Goal: Communication & Community: Share content

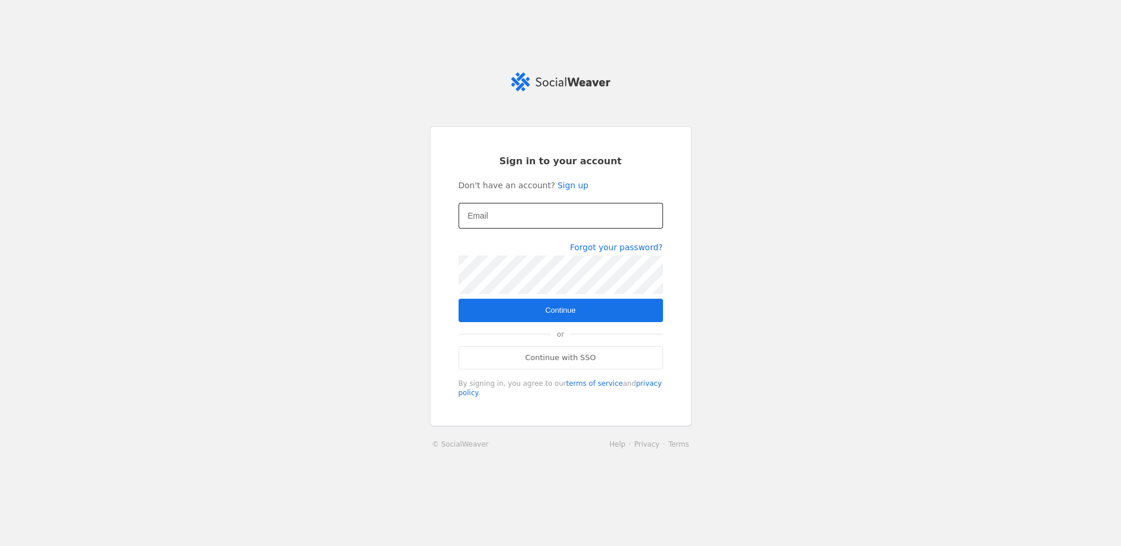
click at [498, 219] on input "Email" at bounding box center [561, 216] width 186 height 14
type input "[EMAIL_ADDRESS][DOMAIN_NAME]"
click at [556, 308] on span "Continue" at bounding box center [560, 310] width 30 height 12
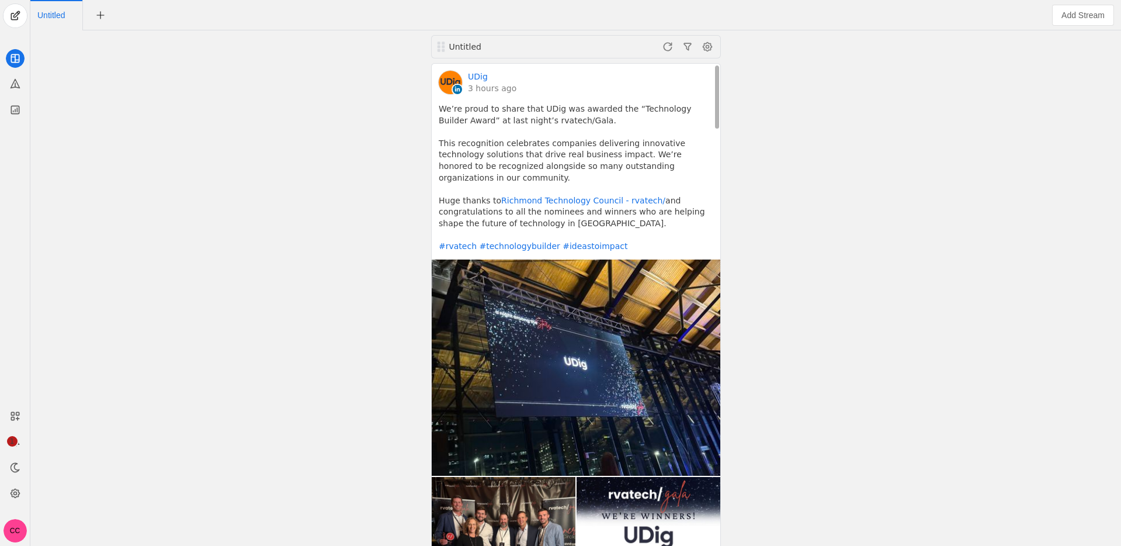
click at [581, 283] on img at bounding box center [576, 367] width 289 height 217
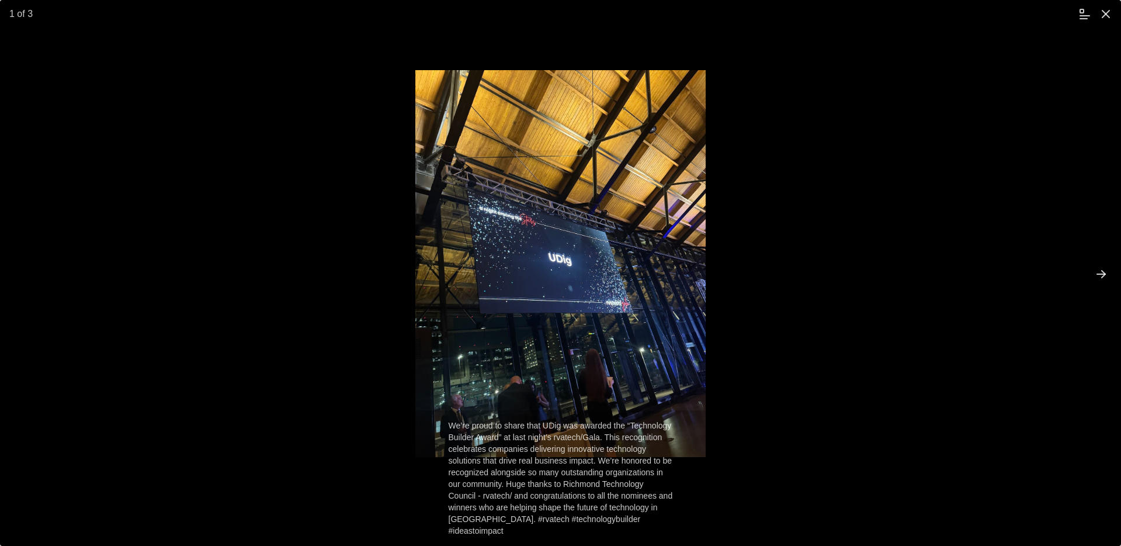
click at [1101, 275] on span "undefined" at bounding box center [1101, 274] width 21 height 21
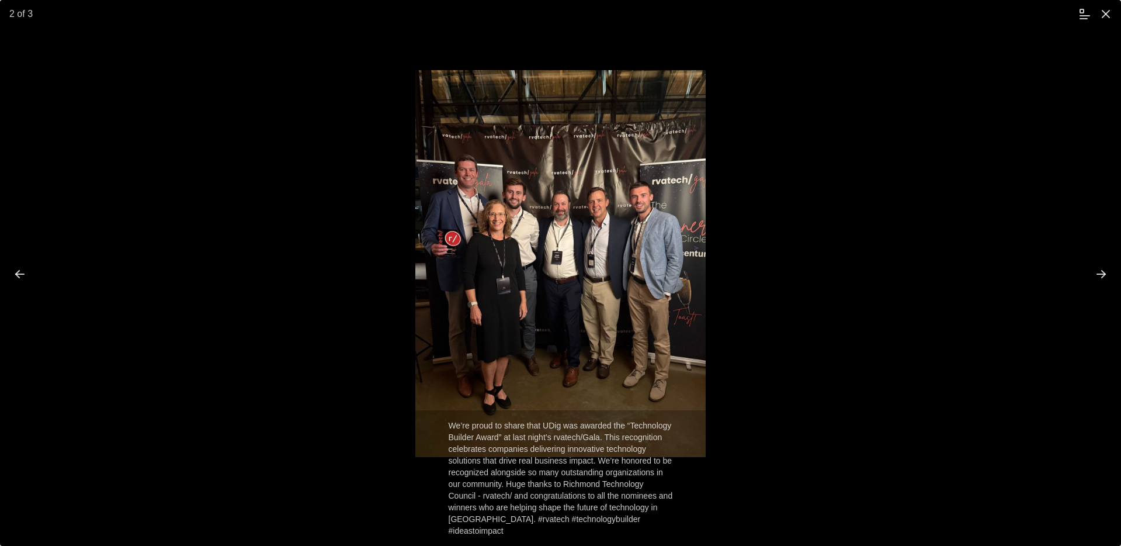
click at [1103, 274] on span "undefined" at bounding box center [1101, 274] width 21 height 21
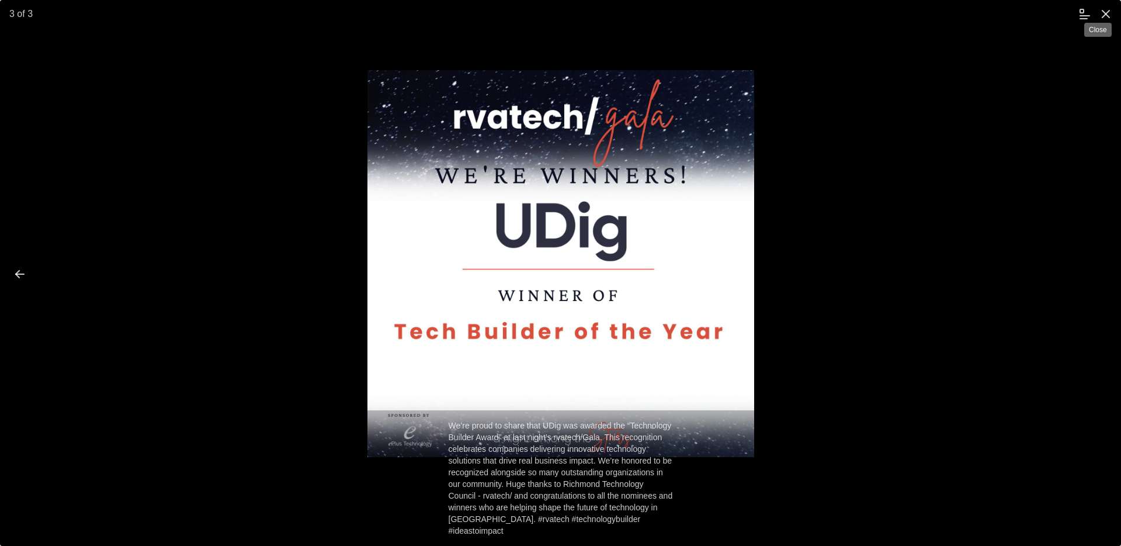
click at [1104, 14] on span "undefined" at bounding box center [1105, 14] width 21 height 21
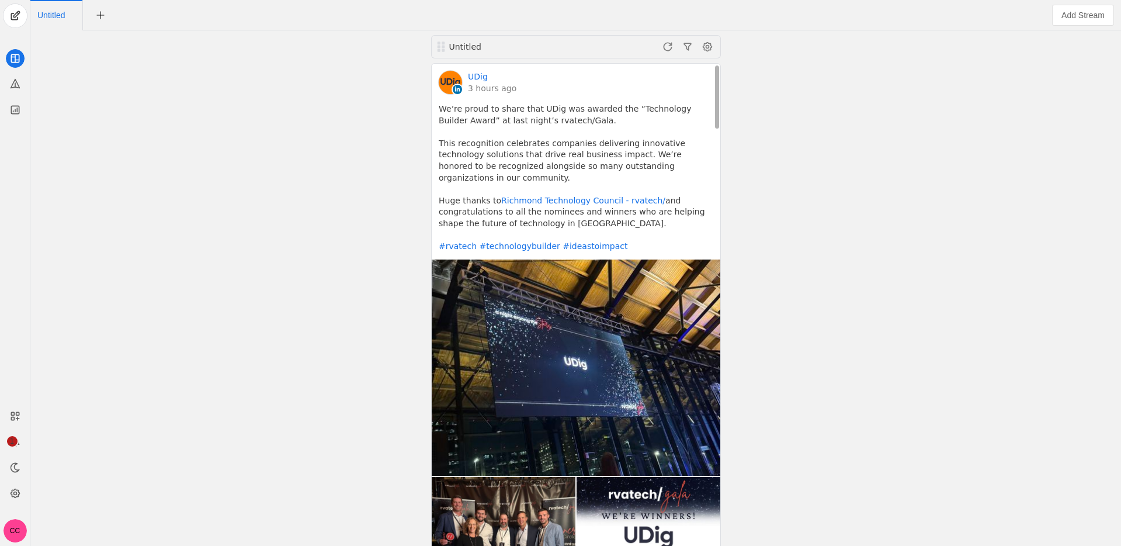
drag, startPoint x: 439, startPoint y: 105, endPoint x: 656, endPoint y: 249, distance: 260.4
click at [658, 249] on pre "We’re proud to share that UDig was awarded the “Technology Builder Award” at la…" at bounding box center [576, 177] width 275 height 149
copy pre "We’re proud to share that UDig was awarded the “Technology Builder Award” at la…"
click at [15, 13] on span "undefined" at bounding box center [15, 15] width 23 height 23
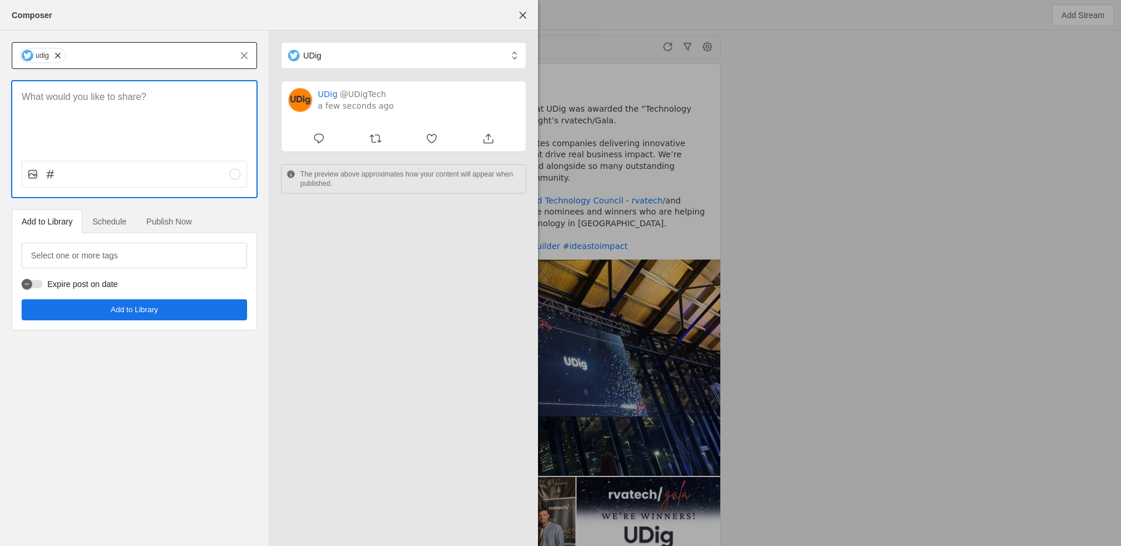
click at [82, 50] on input "text" at bounding box center [149, 55] width 164 height 14
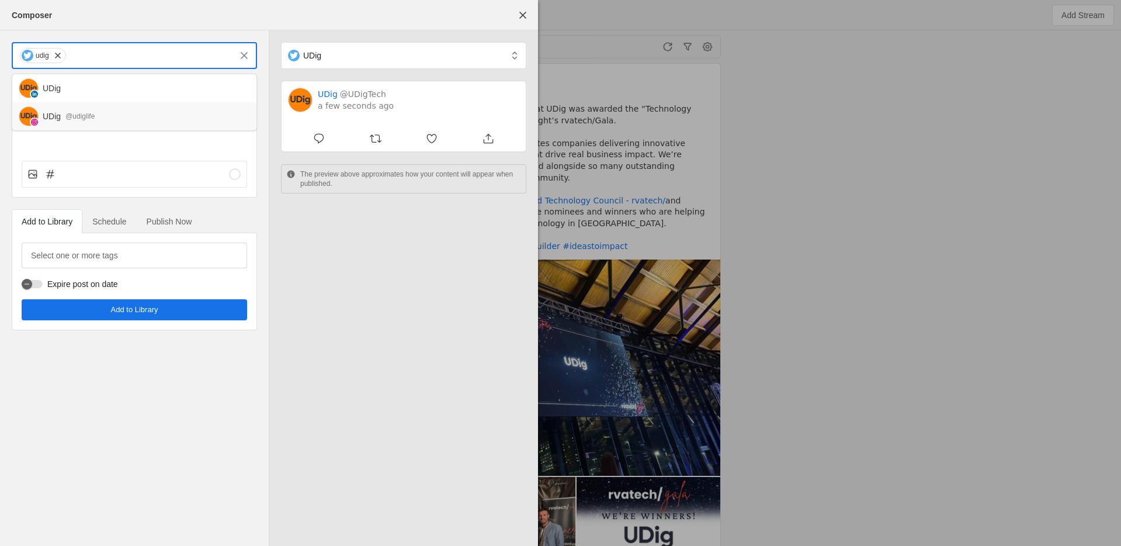
click at [102, 113] on div "UDig @udiglife" at bounding box center [145, 116] width 204 height 12
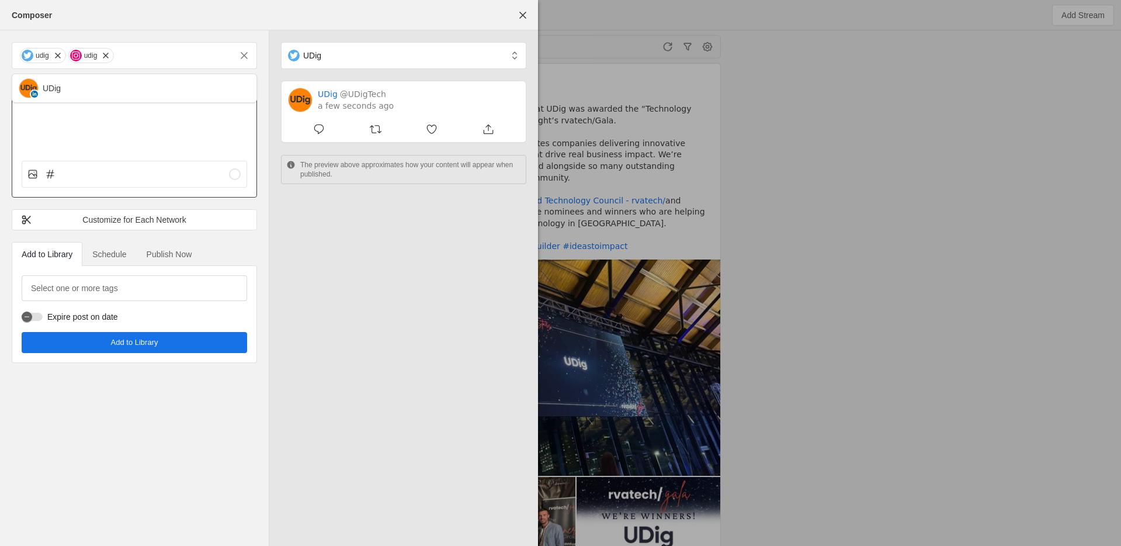
click at [102, 133] on div at bounding box center [134, 116] width 244 height 70
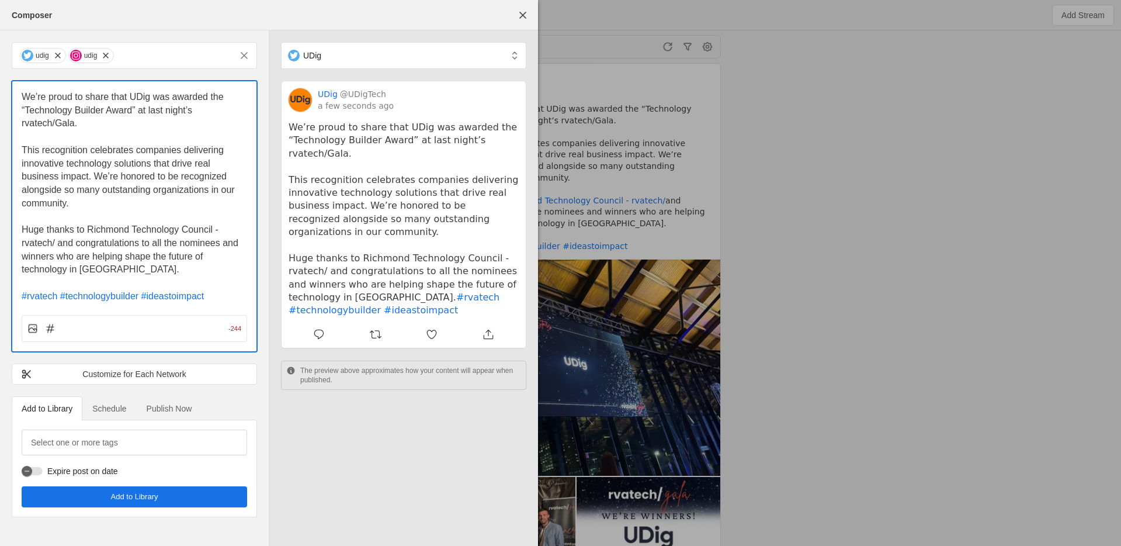
drag, startPoint x: 114, startPoint y: 100, endPoint x: 144, endPoint y: 199, distance: 103.1
click at [144, 199] on div "We’re proud to share that UDig was awarded the “Technology Builder Award” at la…" at bounding box center [135, 197] width 226 height 213
click at [144, 199] on p "This recognition celebrates companies delivering innovative technology solution…" at bounding box center [135, 177] width 226 height 67
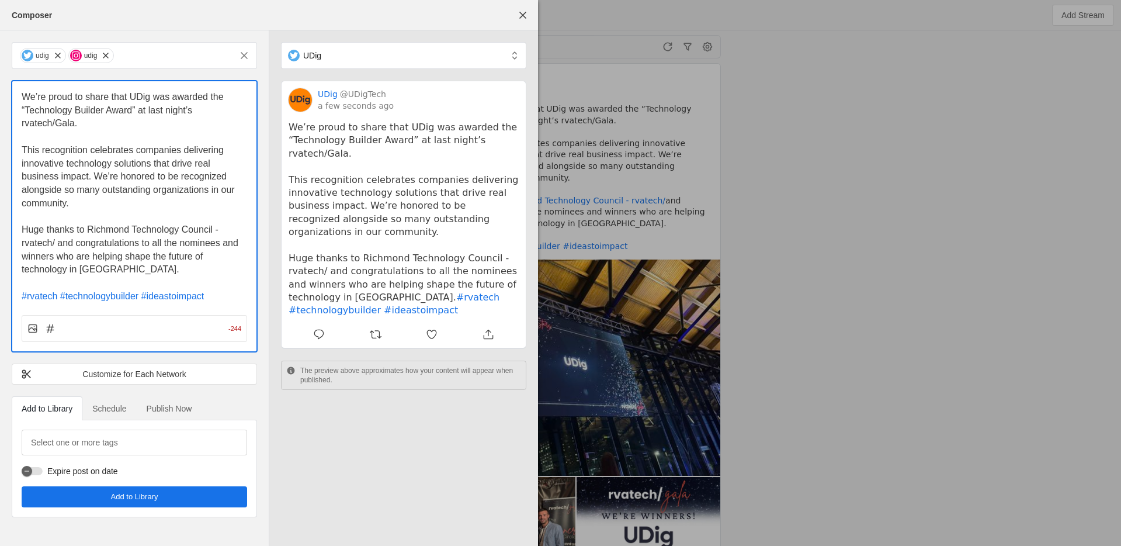
click at [95, 160] on span "This recognition celebrates companies delivering innovative technology solution…" at bounding box center [130, 176] width 216 height 63
drag, startPoint x: 112, startPoint y: 127, endPoint x: 153, endPoint y: 211, distance: 93.5
click at [153, 211] on div "We’re proud to share that UDig was awarded the “Technology Builder Award” at la…" at bounding box center [135, 197] width 226 height 213
click at [153, 211] on p at bounding box center [135, 216] width 226 height 13
drag, startPoint x: 56, startPoint y: 240, endPoint x: 11, endPoint y: 243, distance: 44.5
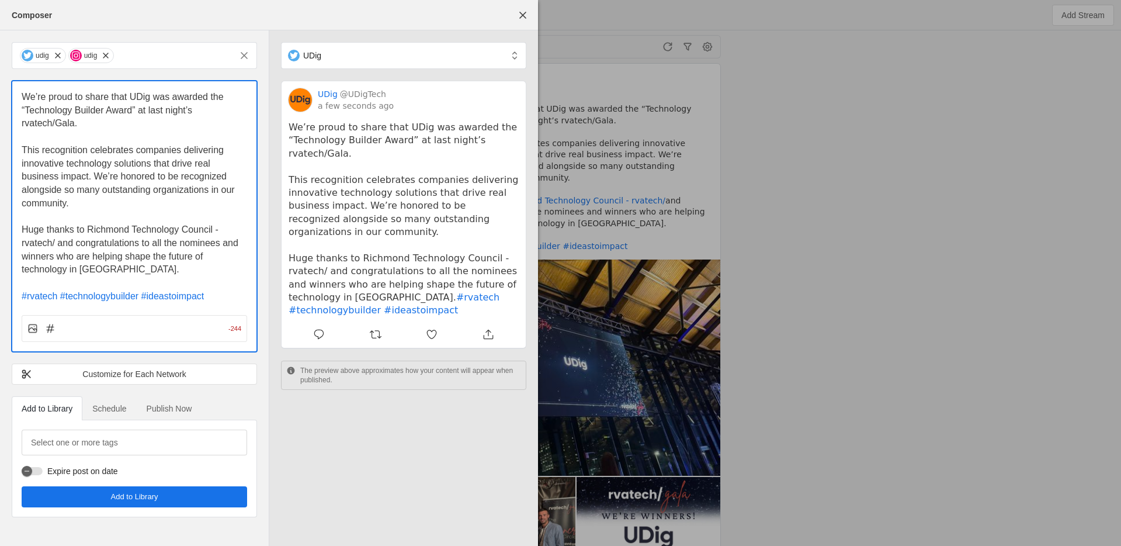
click at [11, 243] on div "We’re proud to share that UDig was awarded the “Technology Builder Award” at la…" at bounding box center [134, 216] width 247 height 272
drag, startPoint x: 124, startPoint y: 165, endPoint x: 136, endPoint y: 233, distance: 68.2
click at [136, 232] on div "We’re proud to share that UDig was awarded the “Technology Builder Award” at la…" at bounding box center [135, 197] width 226 height 213
click at [136, 233] on span "Huge thanks to Richmond Technology Council and congratulations to all the nomin…" at bounding box center [132, 249] width 220 height 50
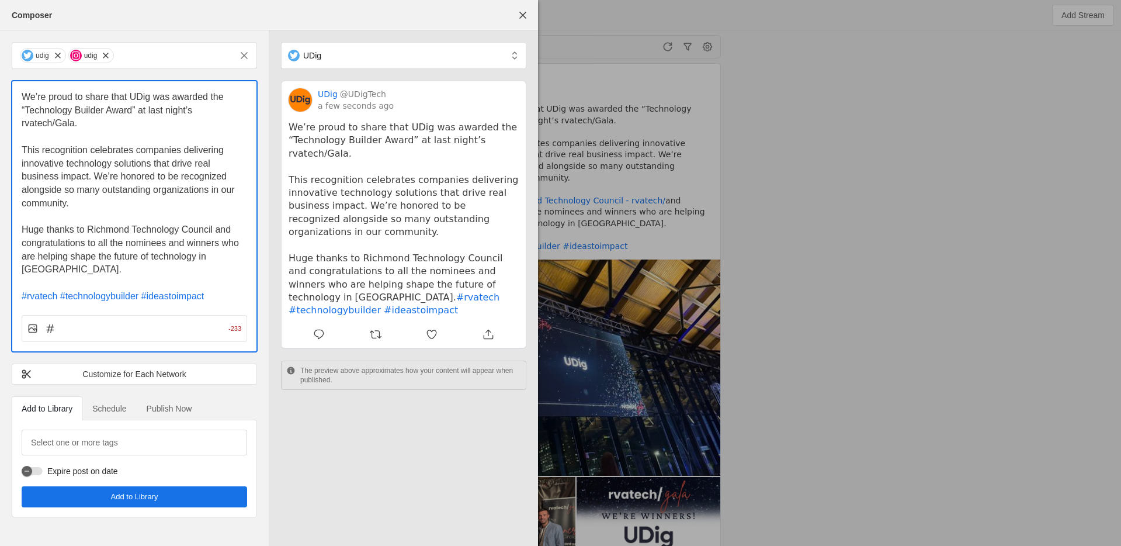
click at [136, 233] on span "Huge thanks to Richmond Technology Council and congratulations to all the nomin…" at bounding box center [132, 249] width 220 height 50
click at [144, 188] on span "This recognition celebrates companies delivering innovative technology solution…" at bounding box center [130, 176] width 216 height 63
click at [152, 214] on p at bounding box center [135, 216] width 226 height 13
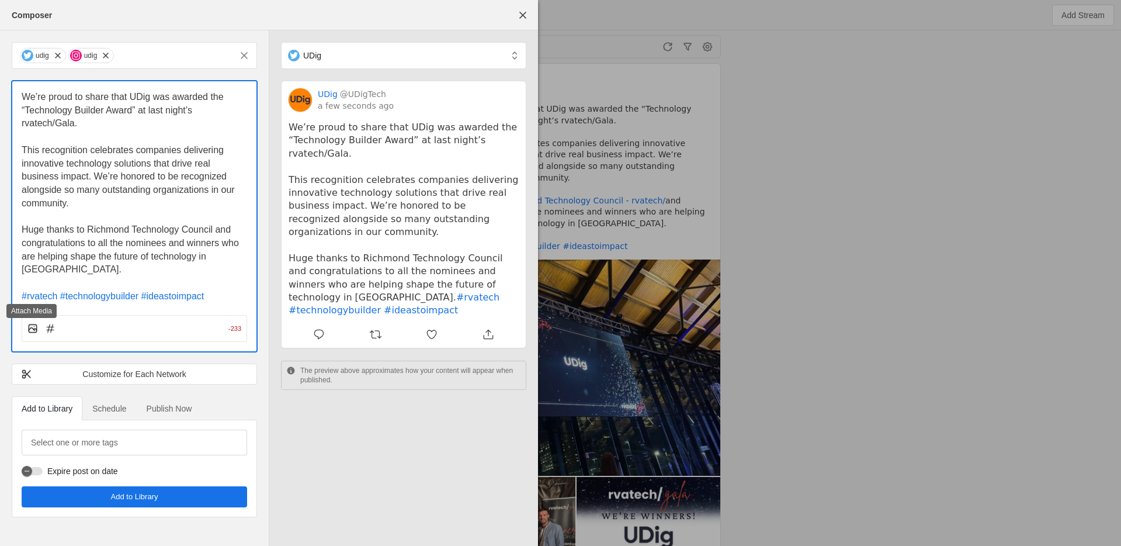
click at [34, 328] on icon at bounding box center [35, 328] width 3 height 1
click at [0, 0] on input "file" at bounding box center [0, 0] width 0 height 0
click at [39, 332] on div at bounding box center [36, 329] width 18 height 12
click at [32, 328] on icon at bounding box center [33, 329] width 12 height 12
click at [0, 0] on input "file" at bounding box center [0, 0] width 0 height 0
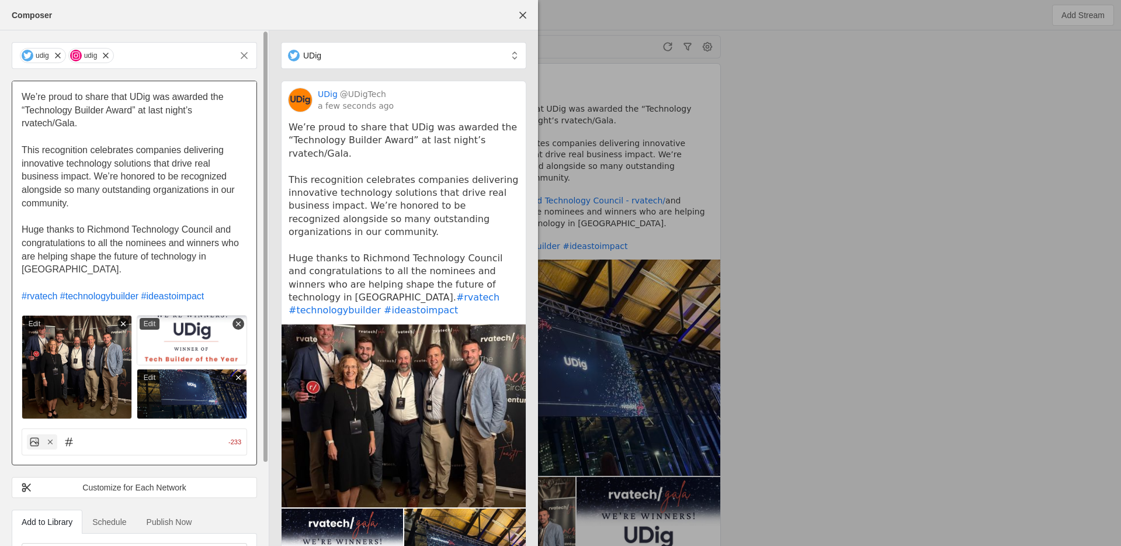
click at [80, 336] on img at bounding box center [77, 367] width 110 height 104
click at [240, 325] on icon at bounding box center [238, 324] width 8 height 8
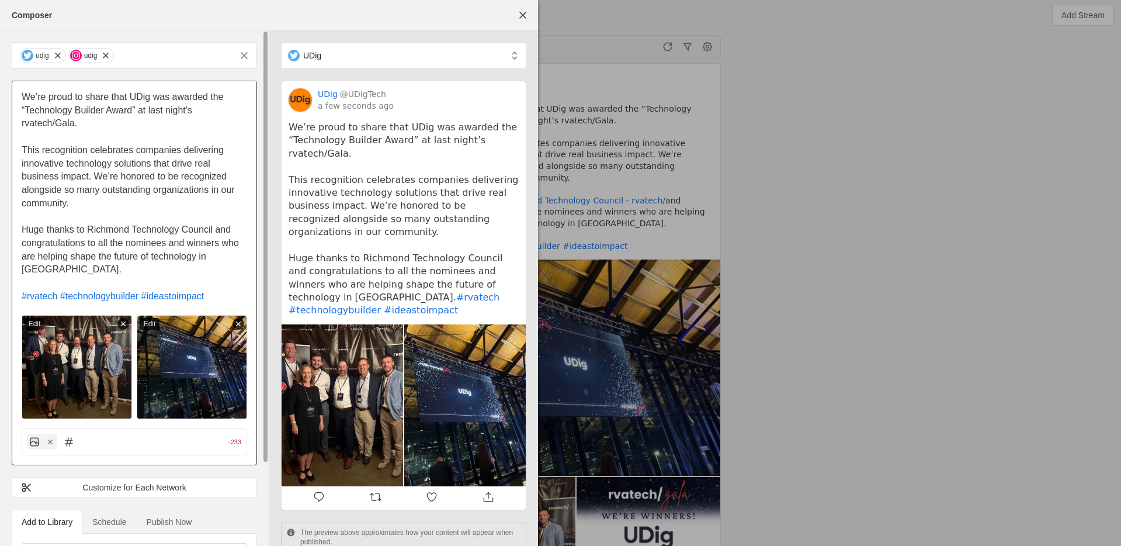
click at [240, 325] on icon at bounding box center [238, 324] width 8 height 8
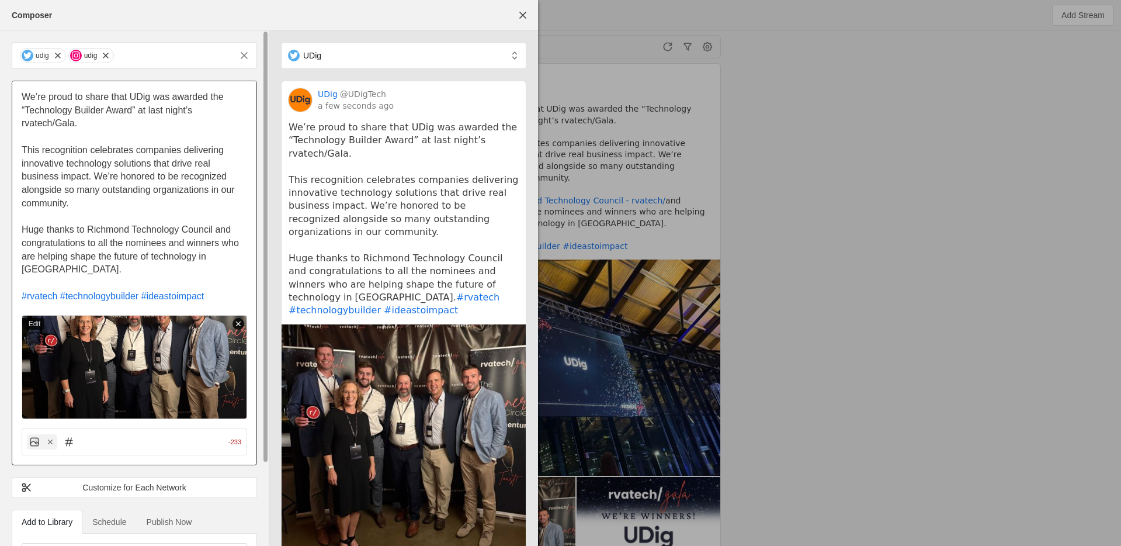
click at [242, 323] on icon at bounding box center [238, 324] width 8 height 8
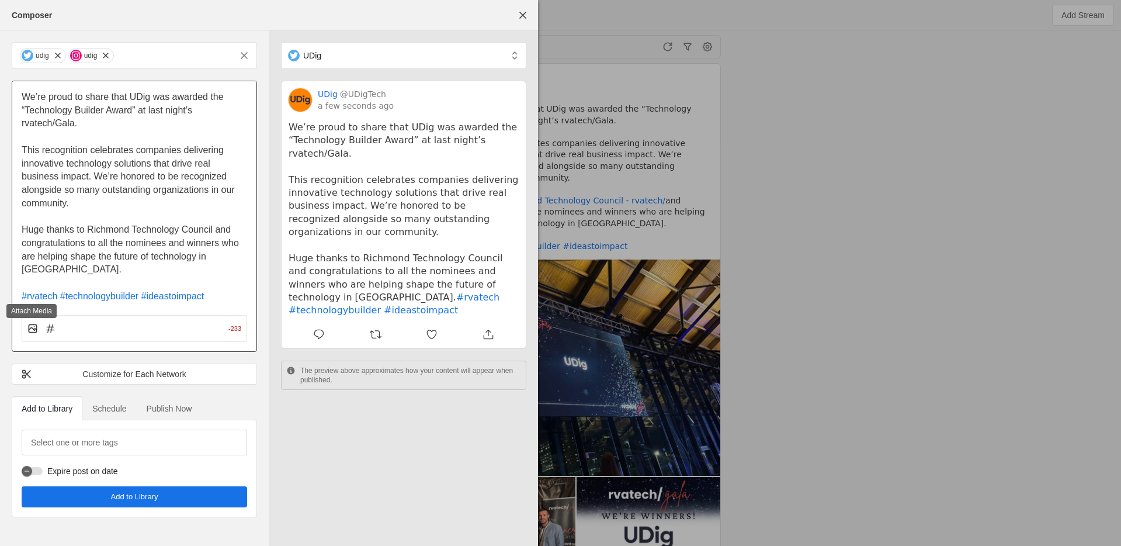
click at [30, 330] on icon at bounding box center [33, 329] width 12 height 12
click at [0, 0] on input "file" at bounding box center [0, 0] width 0 height 0
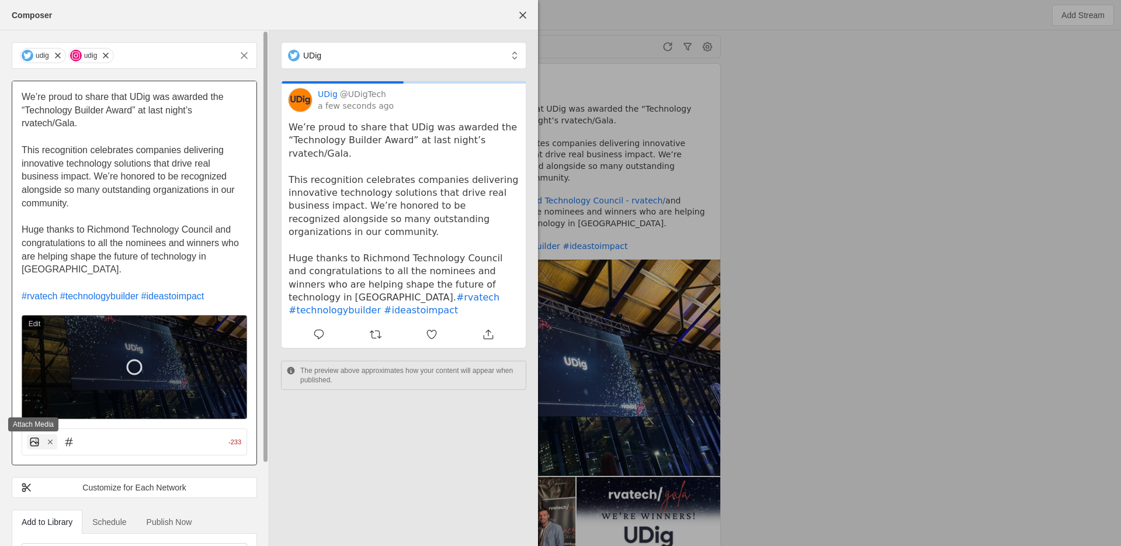
click at [32, 444] on icon at bounding box center [35, 442] width 12 height 12
click at [0, 0] on input "file" at bounding box center [0, 0] width 0 height 0
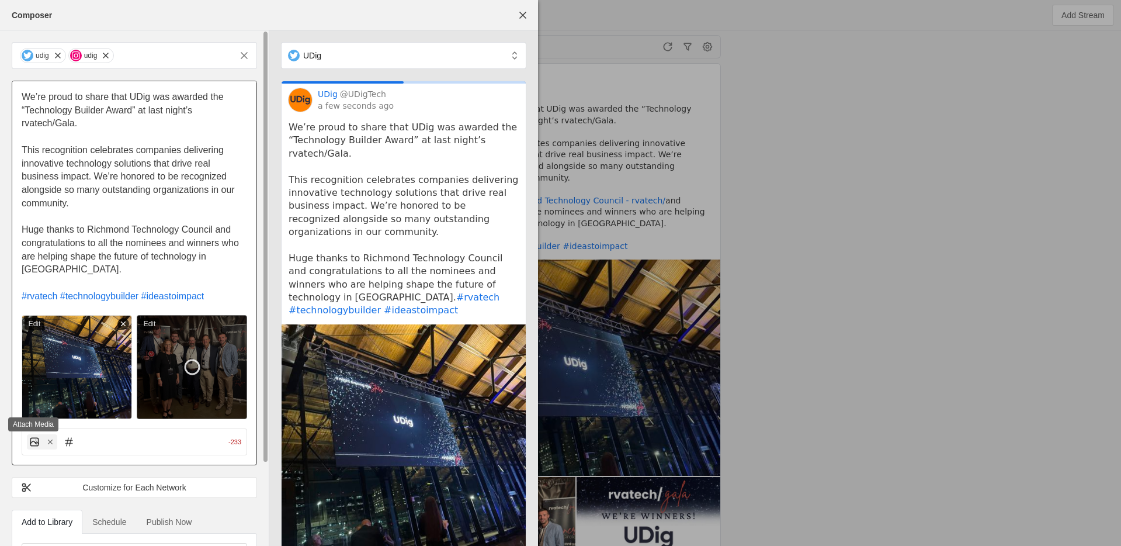
click at [30, 436] on icon at bounding box center [35, 442] width 12 height 12
click at [0, 0] on input "file" at bounding box center [0, 0] width 0 height 0
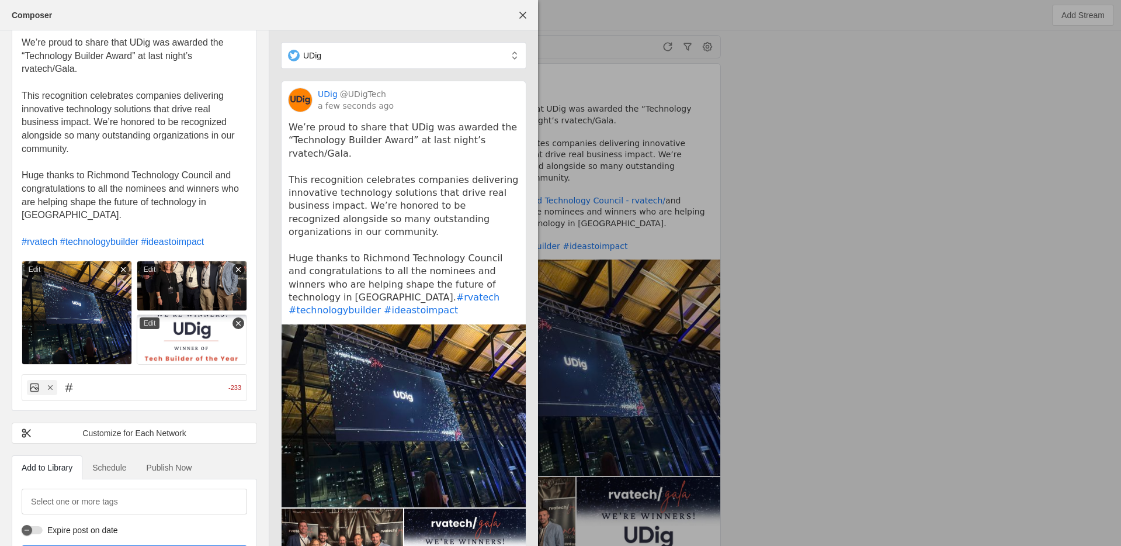
scroll to position [96, 0]
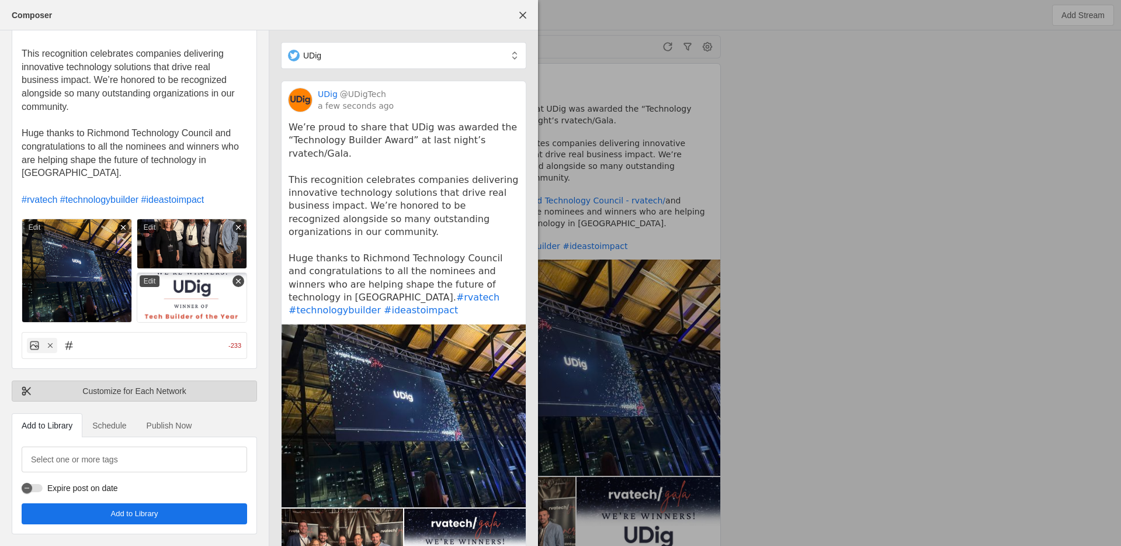
click at [163, 389] on div "Customize for Each Network" at bounding box center [134, 391] width 227 height 12
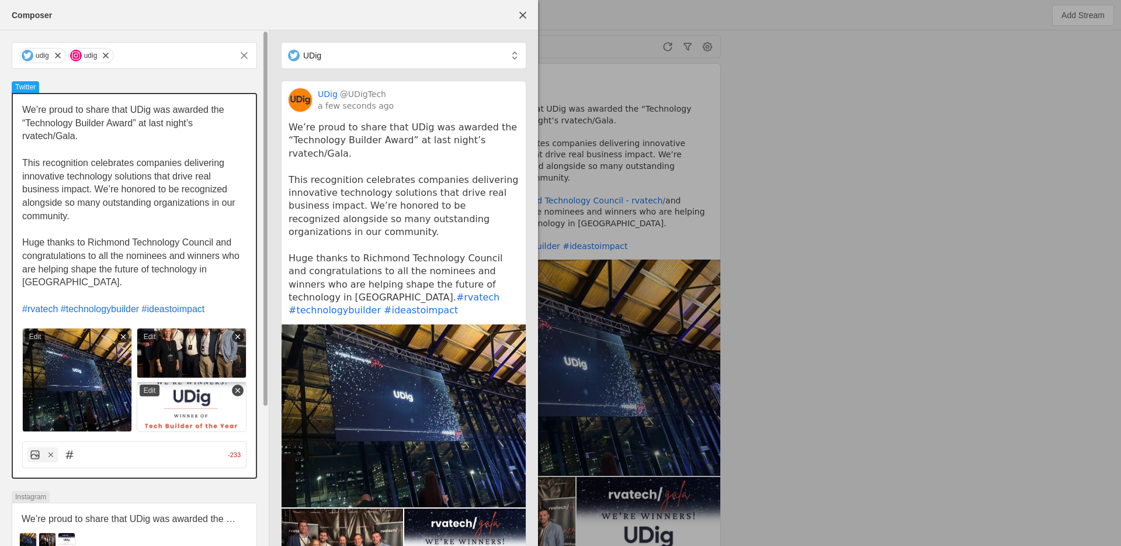
scroll to position [16, 0]
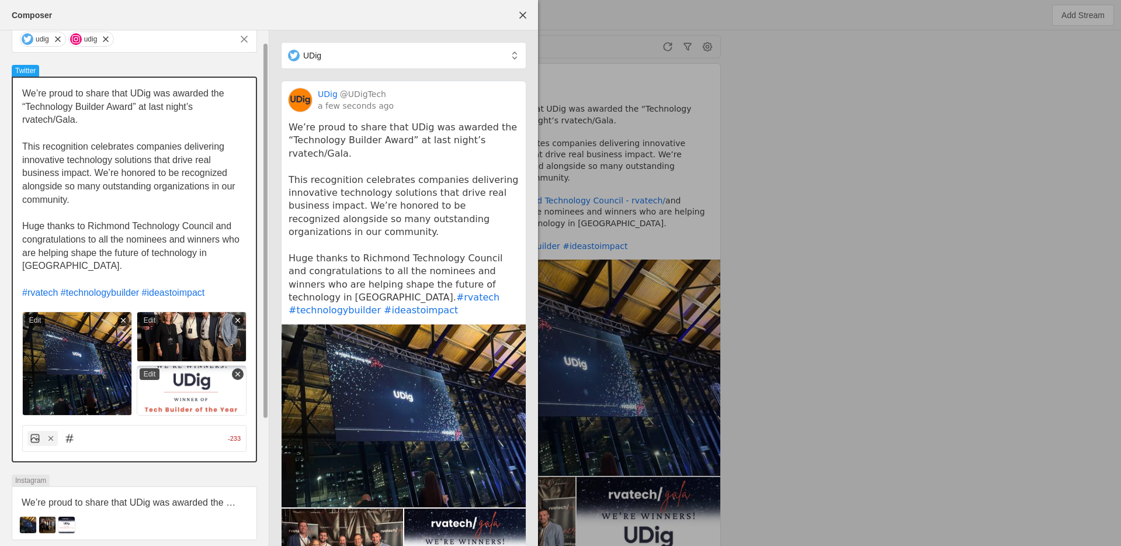
click at [88, 166] on p "This recognition celebrates companies delivering innovative technology solution…" at bounding box center [134, 173] width 224 height 67
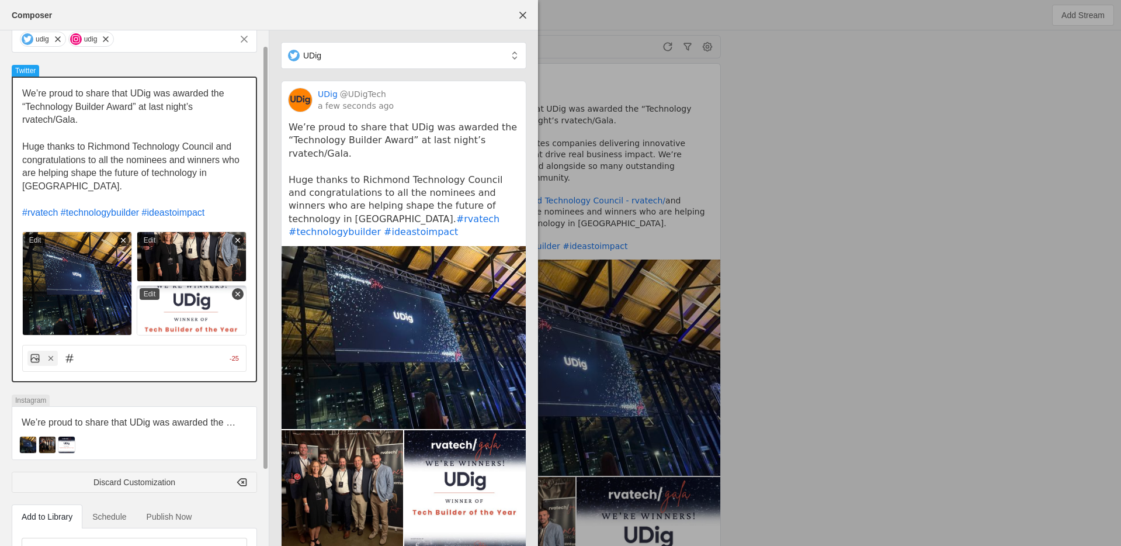
click at [137, 160] on span "Huge thanks to Richmond Technology Council and congratulations to all the nomin…" at bounding box center [132, 166] width 220 height 50
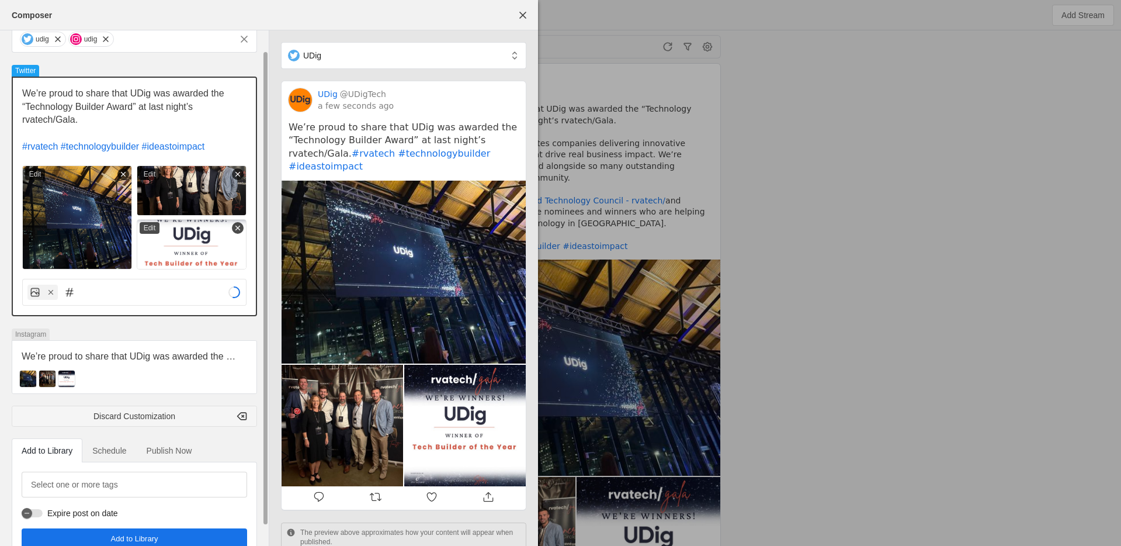
drag, startPoint x: 69, startPoint y: 89, endPoint x: 73, endPoint y: 113, distance: 24.9
click at [73, 113] on p "We’re proud to share that UDig was awarded the “Technology Builder Award” at la…" at bounding box center [134, 107] width 224 height 40
click at [87, 122] on p "We’re proud to share that UDig was awarded the “Technology Builder Award” at la…" at bounding box center [134, 107] width 224 height 40
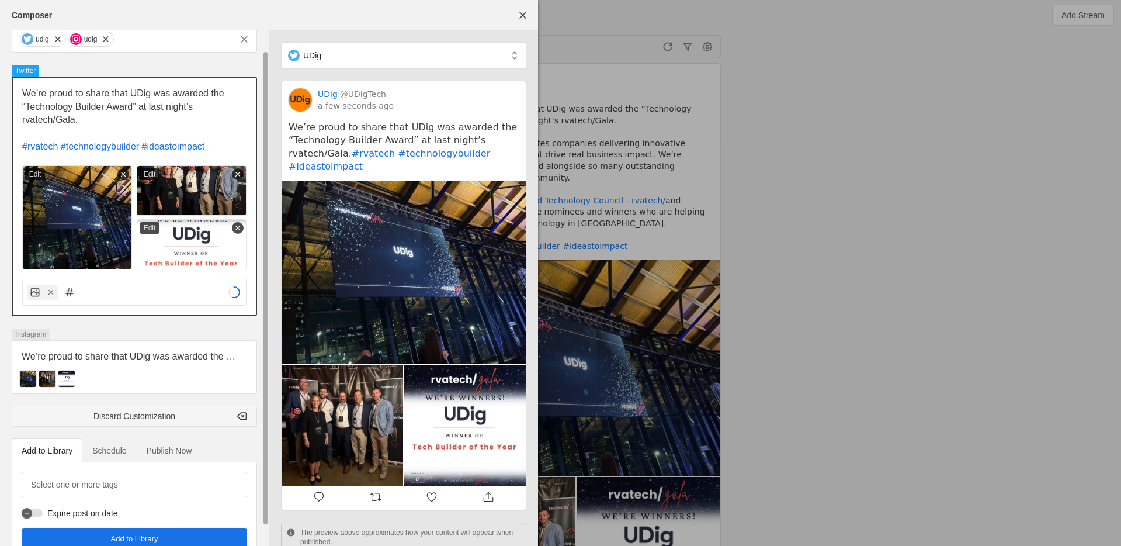
click at [87, 122] on p "We’re proud to share that UDig was awarded the “Technology Builder Award” at la…" at bounding box center [134, 107] width 224 height 40
click at [98, 123] on p "We’re proud to share that UDig was awarded the “Technology Builder Award” at la…" at bounding box center [134, 107] width 224 height 40
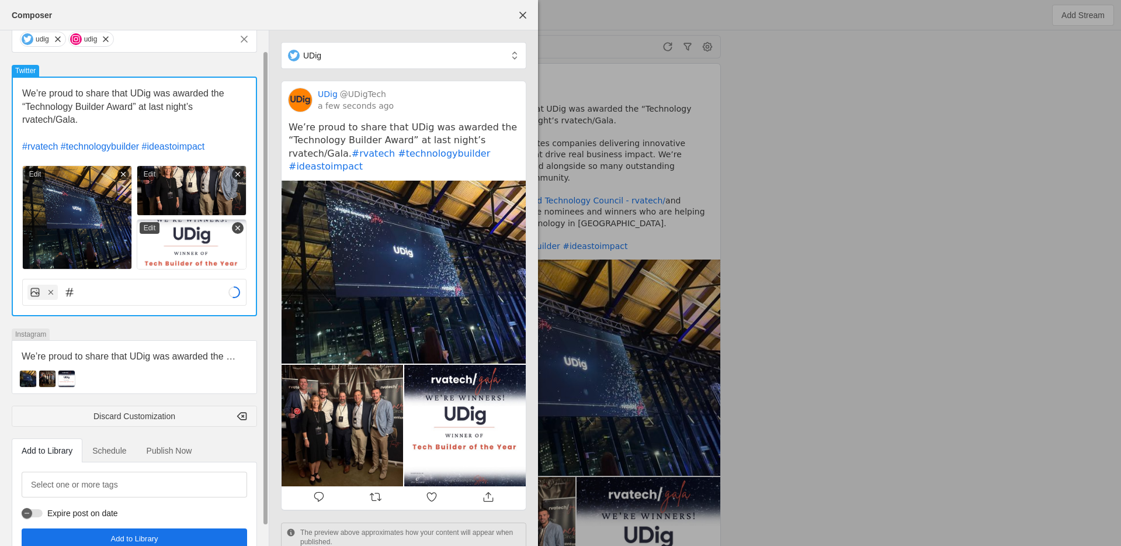
click at [163, 330] on app-composer-editor "Instagram We’re proud to share that UDig was awarded the “Technology Builder Aw…" at bounding box center [134, 361] width 245 height 66
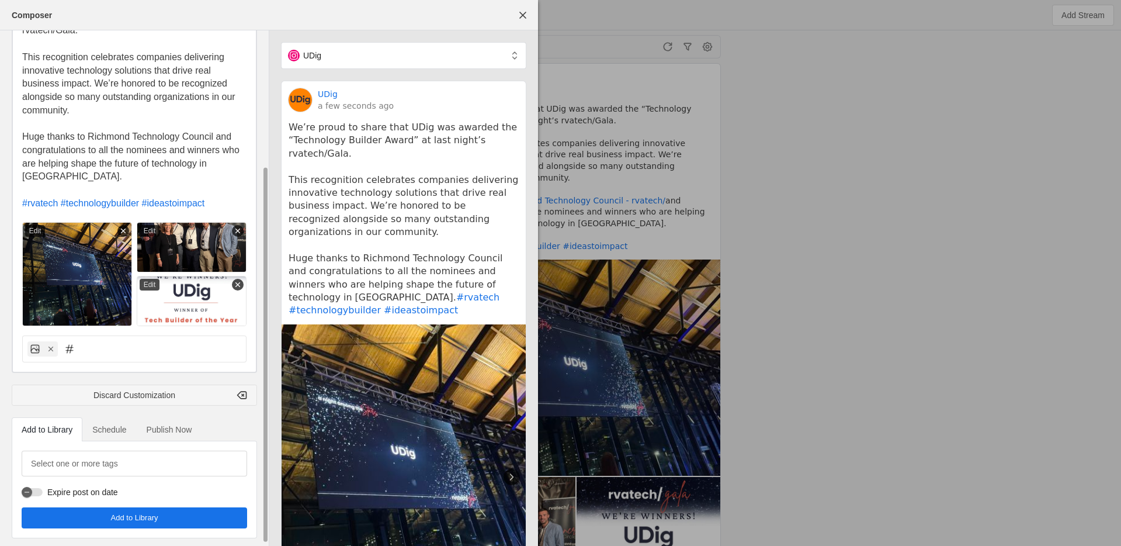
scroll to position [188, 0]
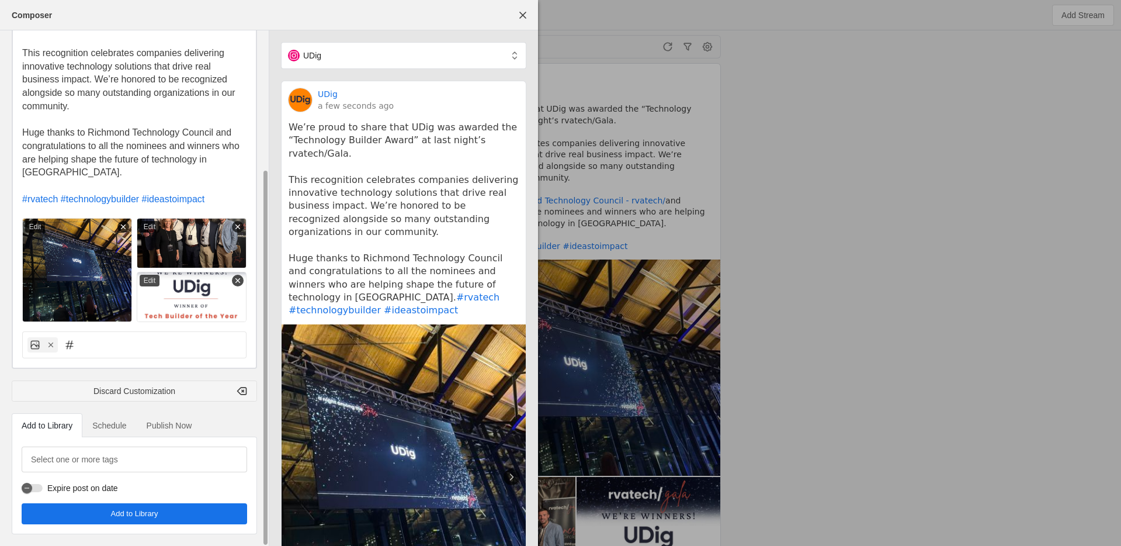
click at [167, 416] on span "Publish Now" at bounding box center [170, 425] width 46 height 23
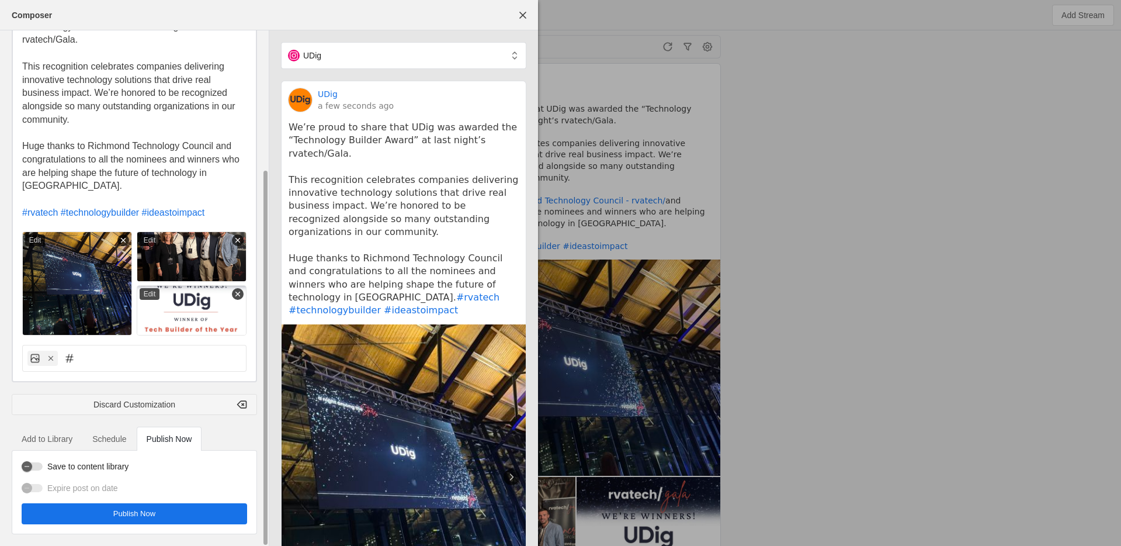
scroll to position [174, 0]
click at [188, 512] on span "undefined" at bounding box center [135, 513] width 226 height 21
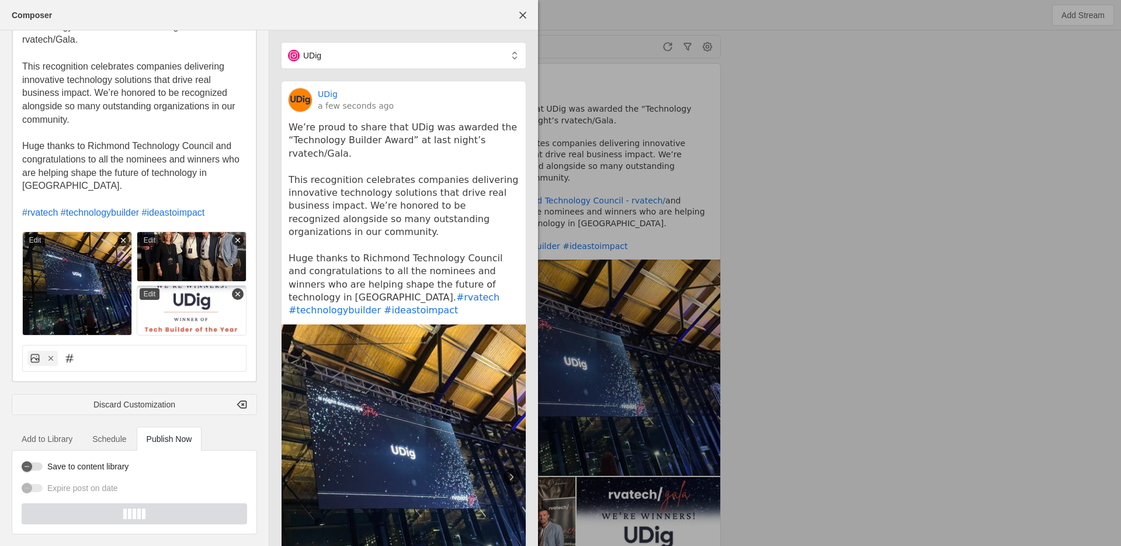
scroll to position [26, 0]
